Goal: Register for event/course

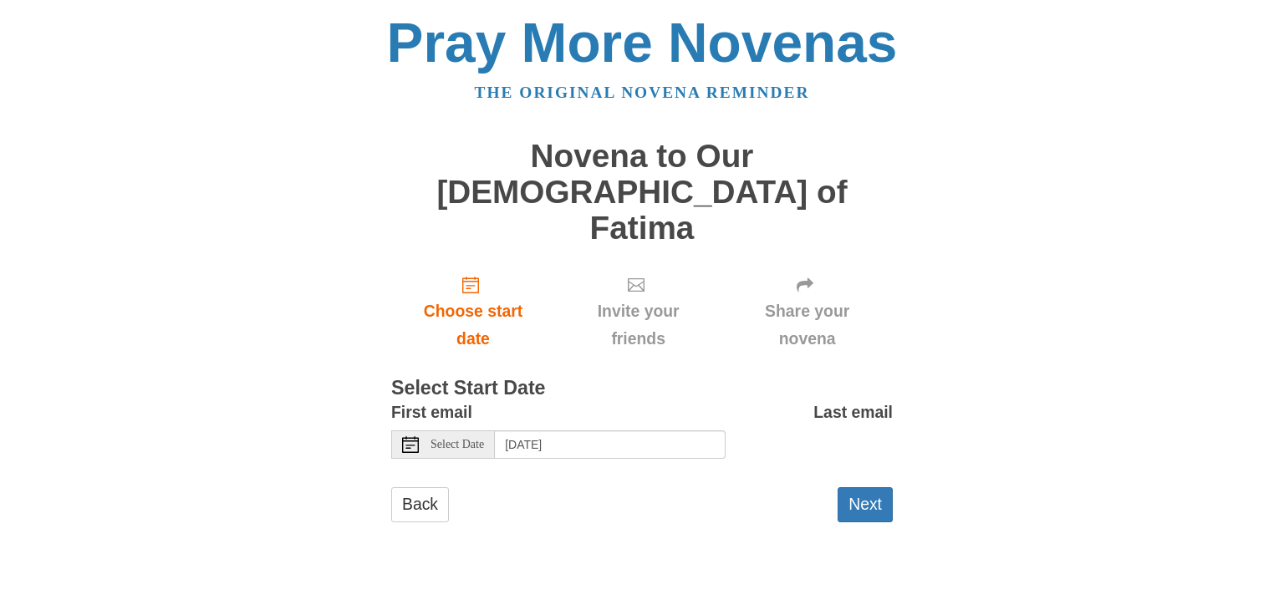
click at [465, 439] on span "Select Date" at bounding box center [458, 445] width 54 height 12
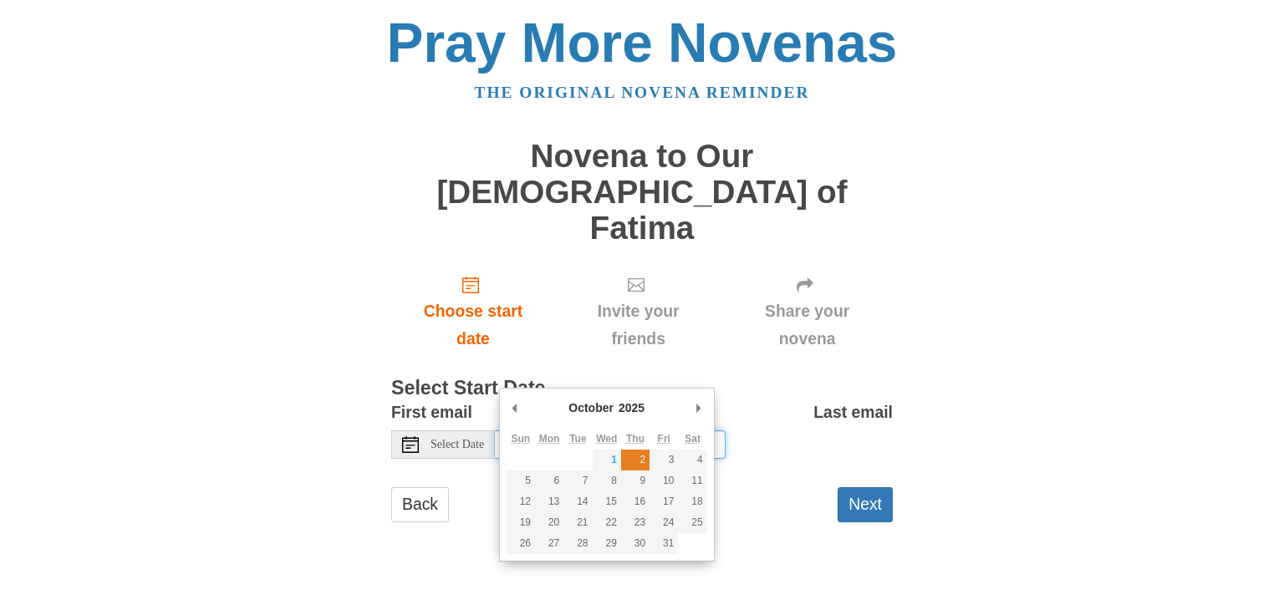
type input "Thursday, October 2nd"
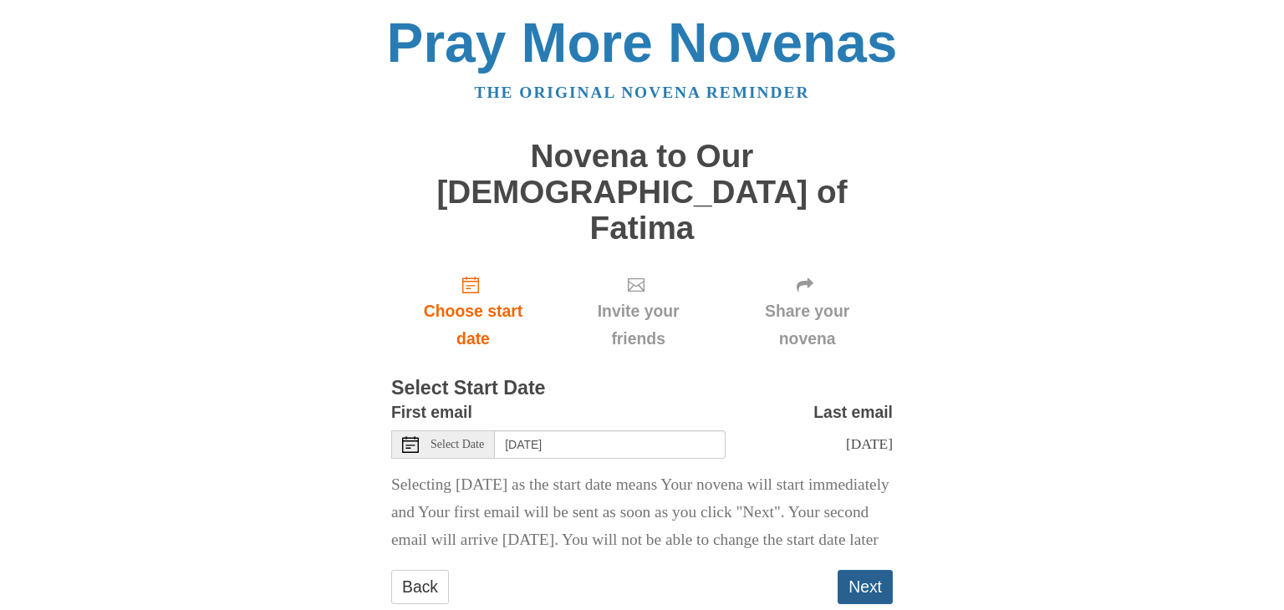
click at [867, 570] on button "Next" at bounding box center [865, 587] width 55 height 34
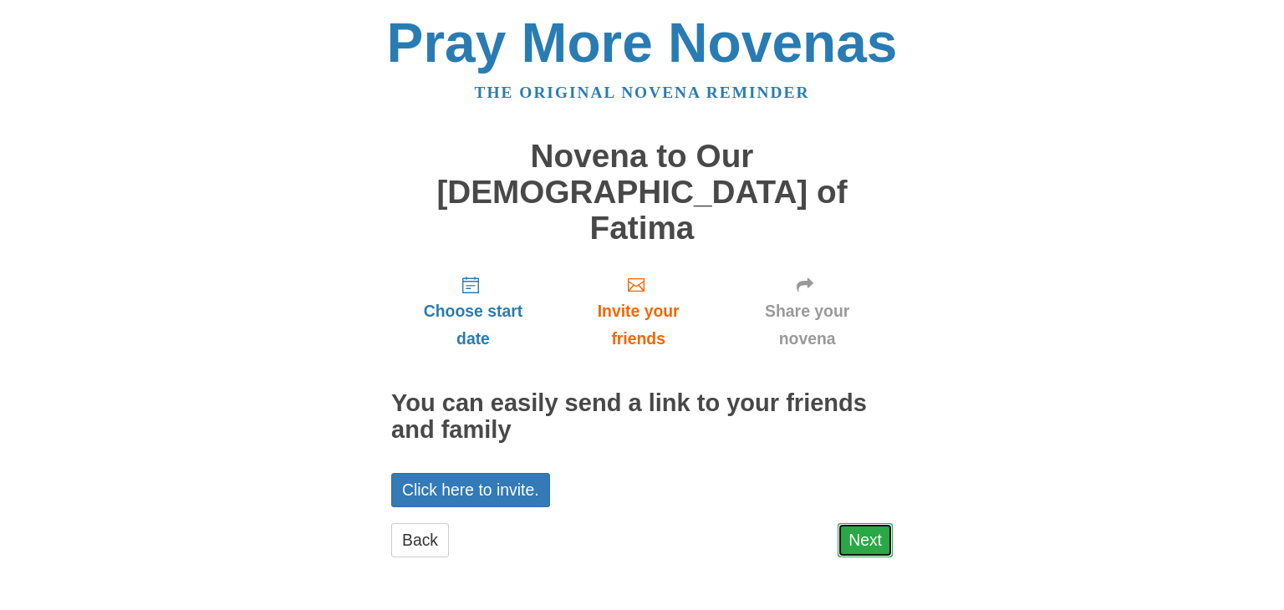
click at [867, 523] on link "Next" at bounding box center [865, 540] width 55 height 34
